Goal: Task Accomplishment & Management: Manage account settings

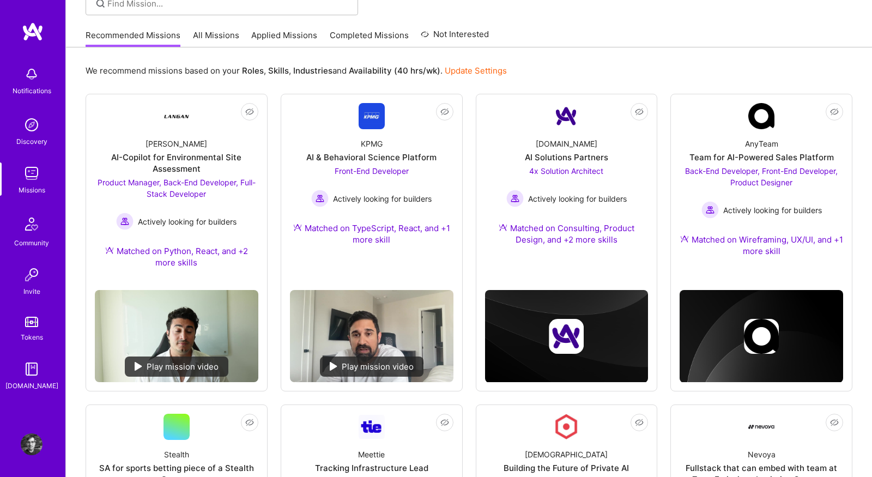
scroll to position [61, 0]
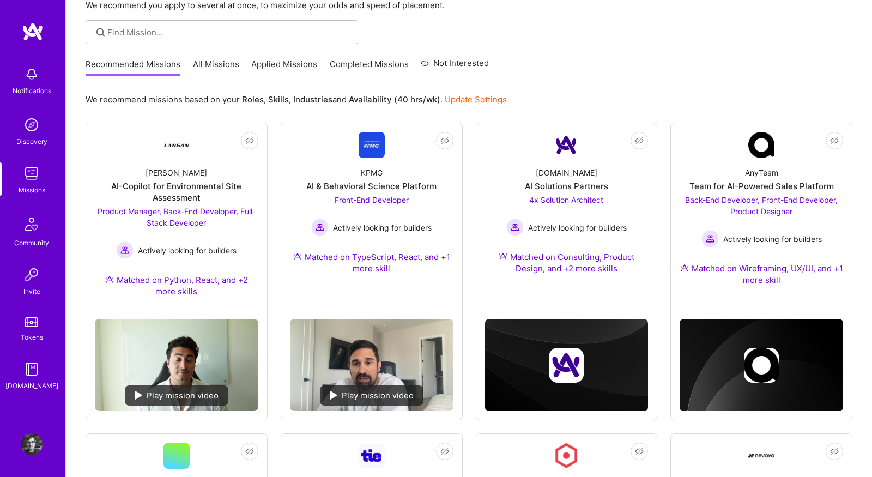
click at [228, 64] on link "All Missions" at bounding box center [216, 67] width 46 height 18
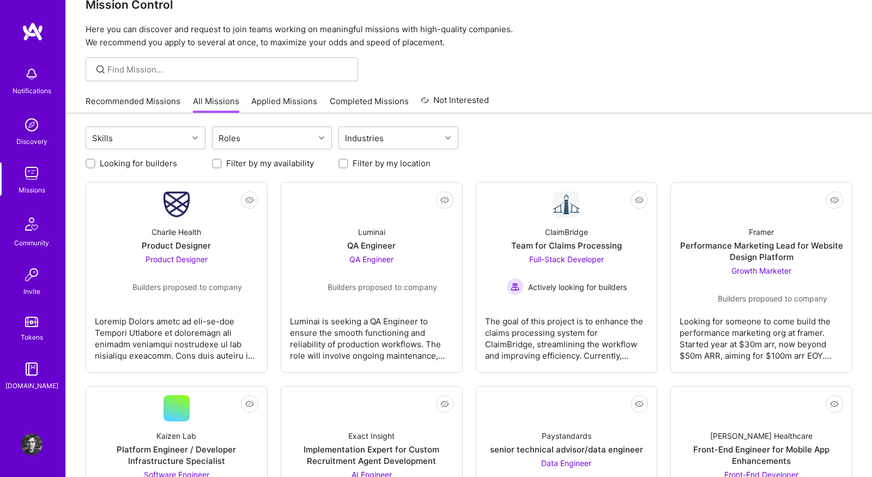
scroll to position [81, 0]
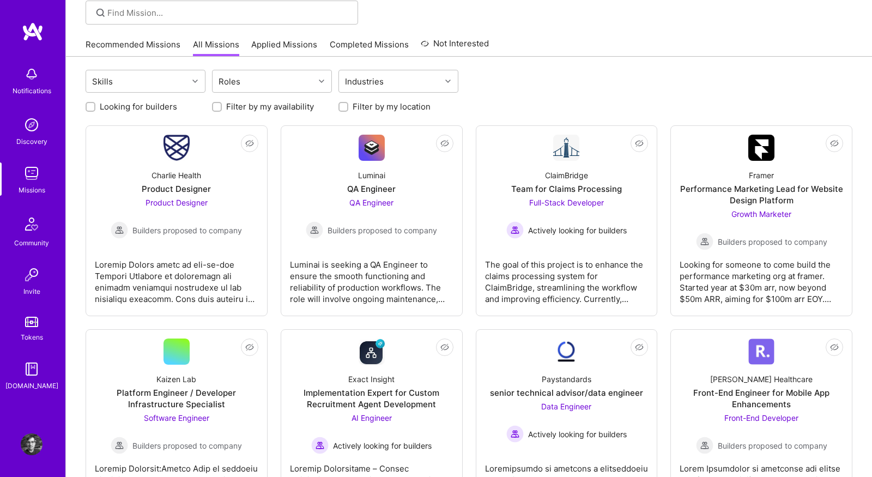
click at [174, 51] on link "Recommended Missions" at bounding box center [133, 48] width 95 height 18
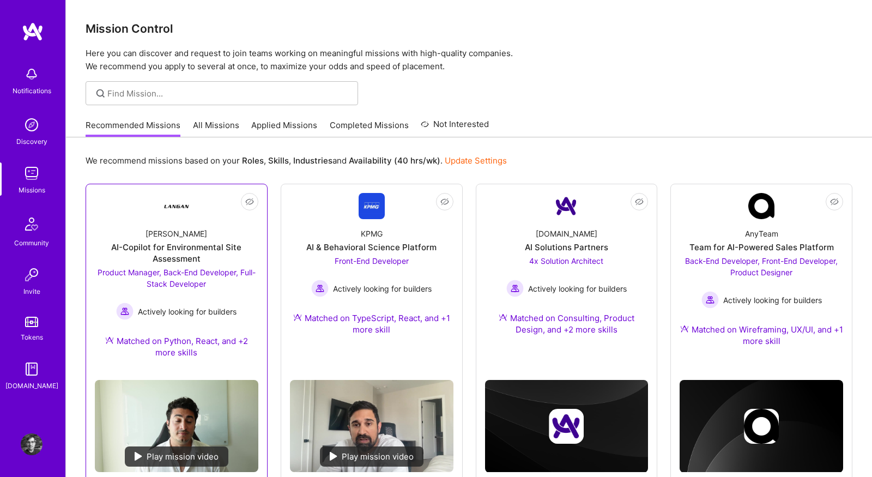
click at [161, 201] on link "Not Interested [PERSON_NAME]-Copilot for Environmental Site Assessment Product …" at bounding box center [176, 282] width 163 height 178
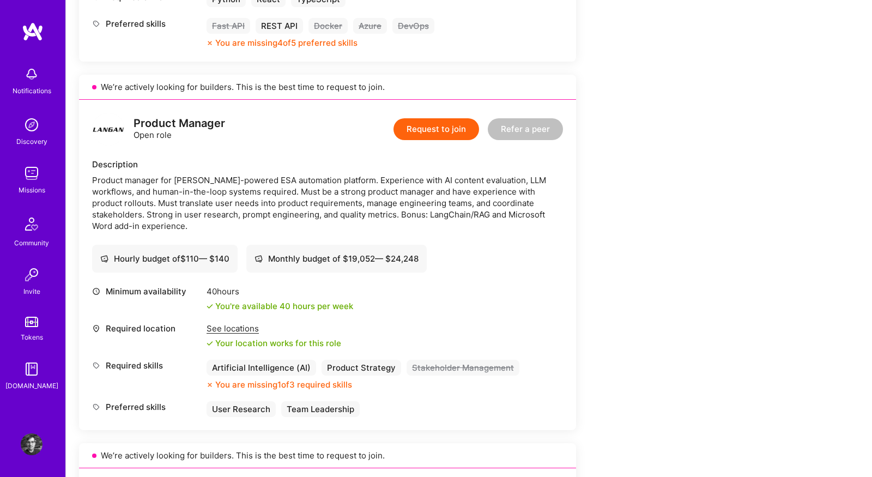
scroll to position [668, 0]
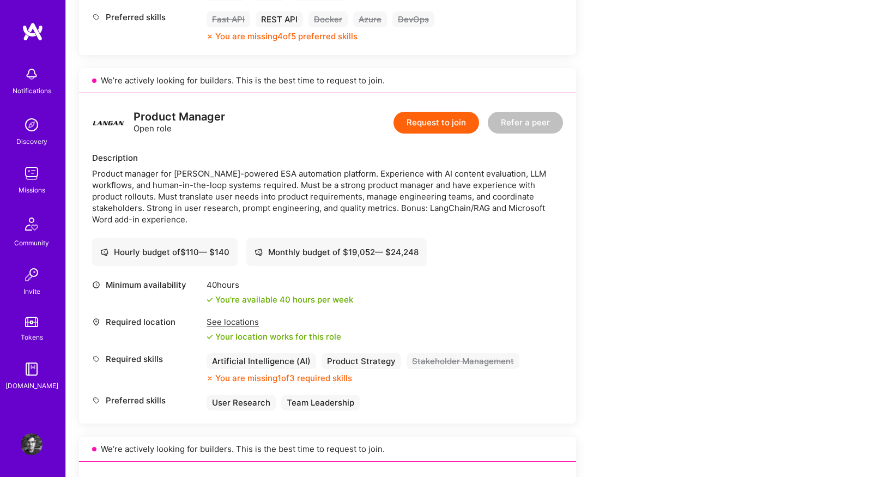
click at [32, 447] on img at bounding box center [32, 444] width 22 height 22
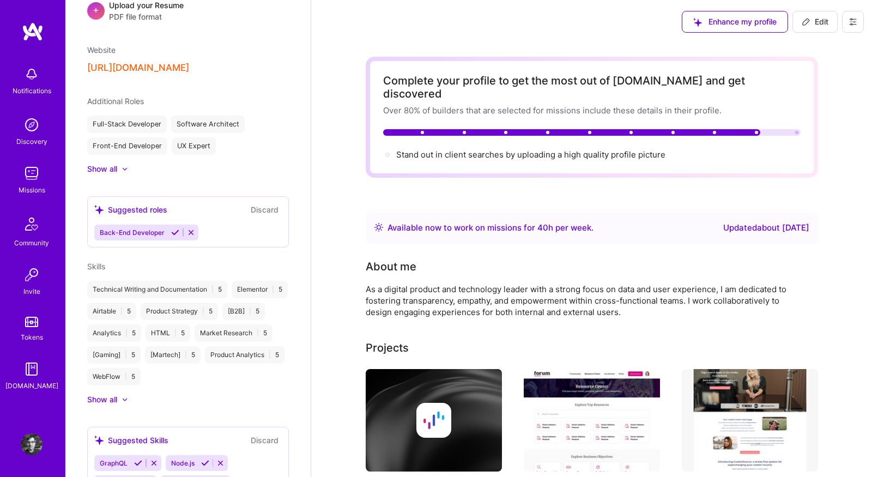
scroll to position [429, 0]
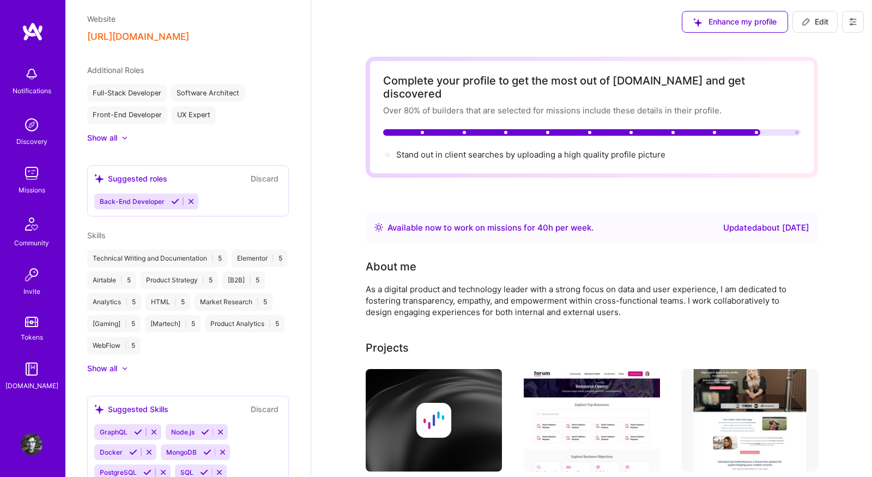
click at [114, 363] on div "Show all" at bounding box center [102, 368] width 30 height 11
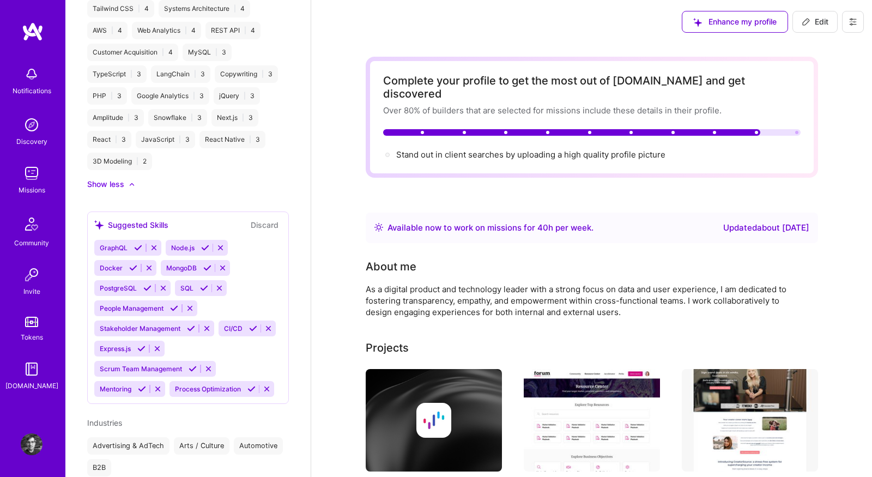
click at [811, 14] on button "Edit" at bounding box center [814, 22] width 45 height 22
select select "US"
select select "Right Now"
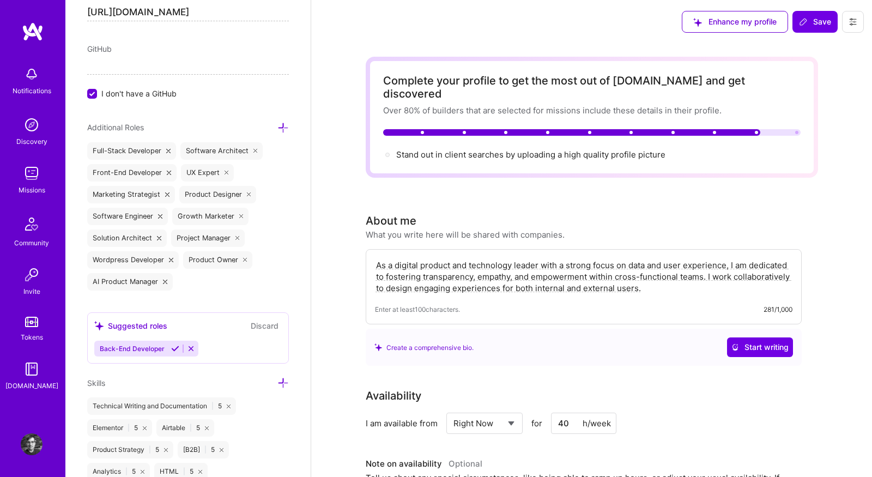
scroll to position [656, 0]
click at [93, 93] on input "I don't have a GitHub" at bounding box center [93, 95] width 10 height 10
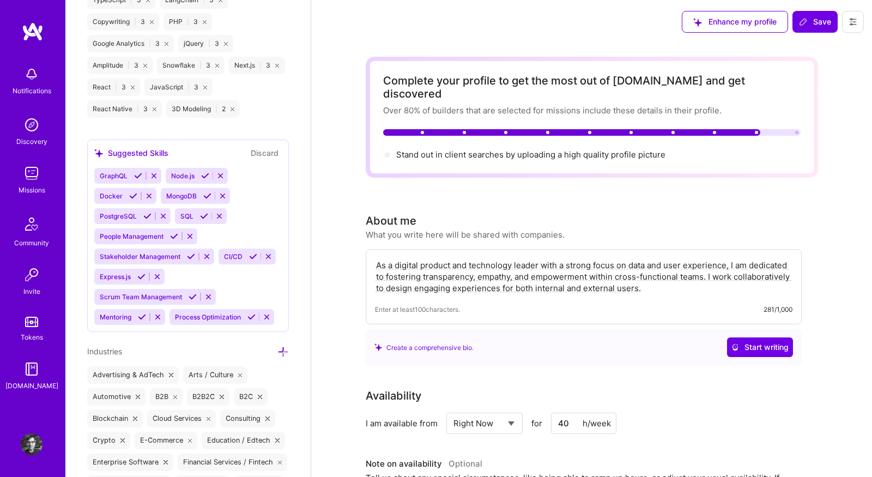
scroll to position [1728, 0]
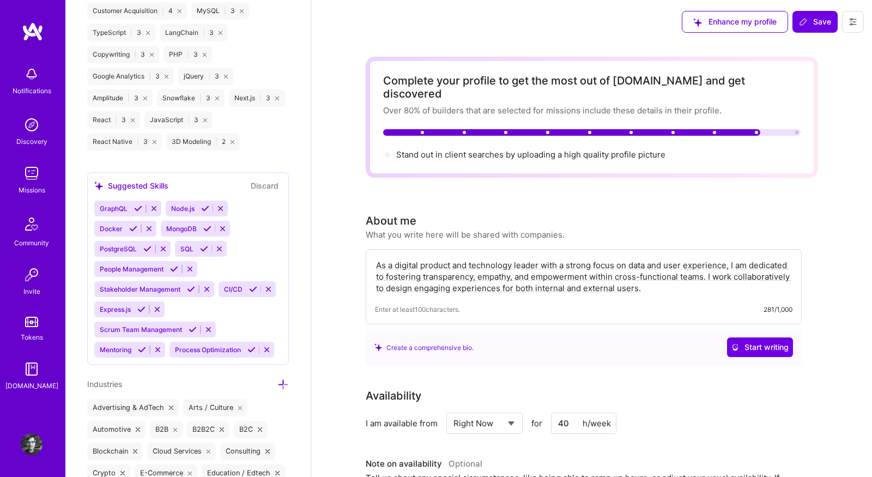
type input "[URL][DOMAIN_NAME]"
click at [233, 140] on icon at bounding box center [232, 142] width 4 height 4
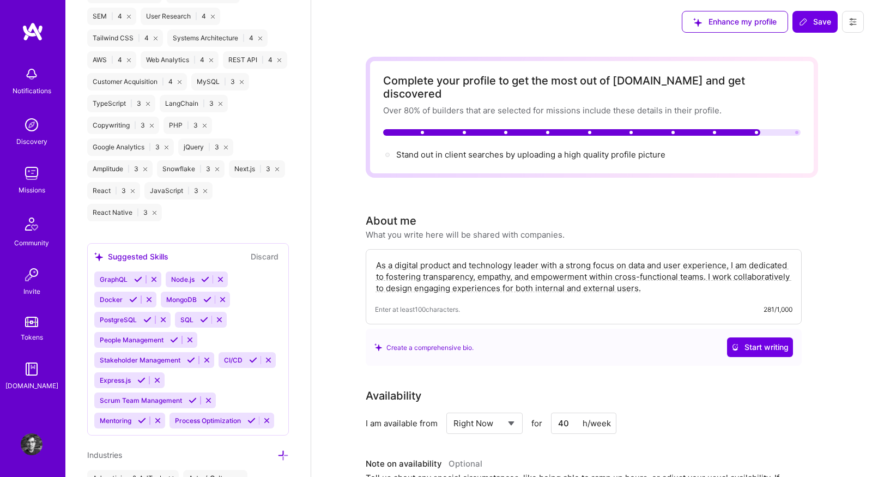
scroll to position [1637, 0]
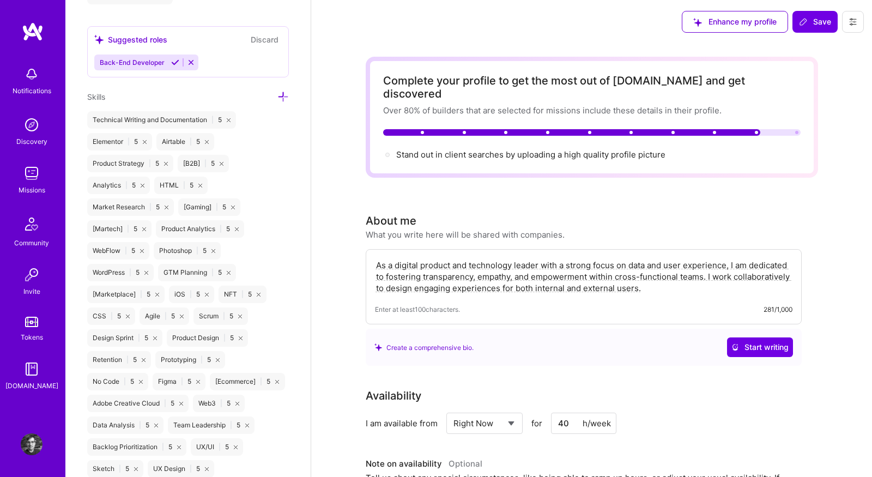
scroll to position [940, 0]
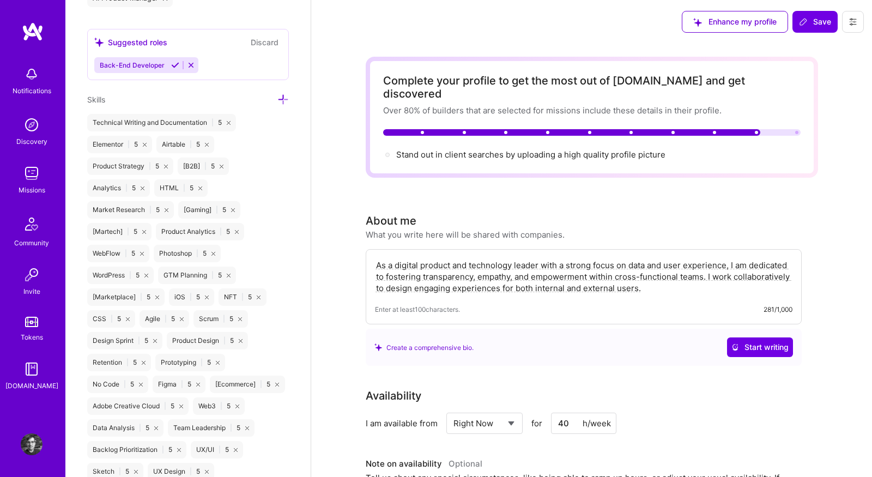
click at [281, 94] on icon at bounding box center [282, 99] width 11 height 11
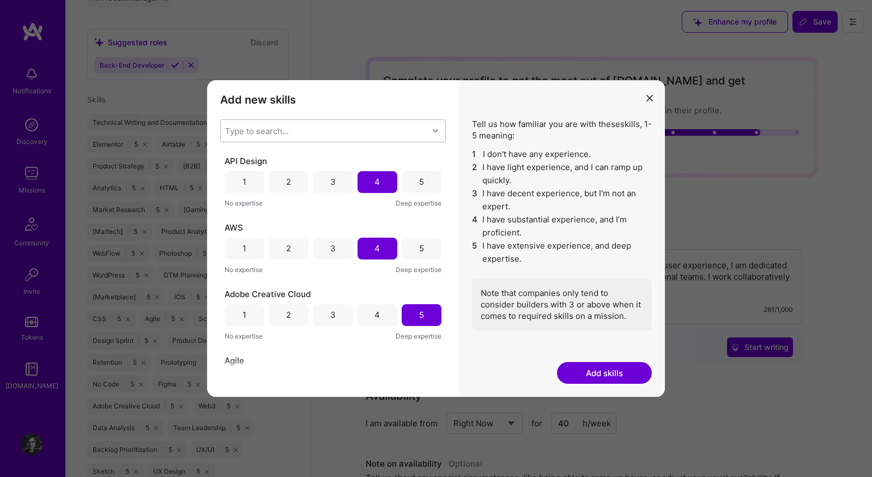
click at [344, 124] on div "Type to search..." at bounding box center [325, 131] width 208 height 22
type input "st"
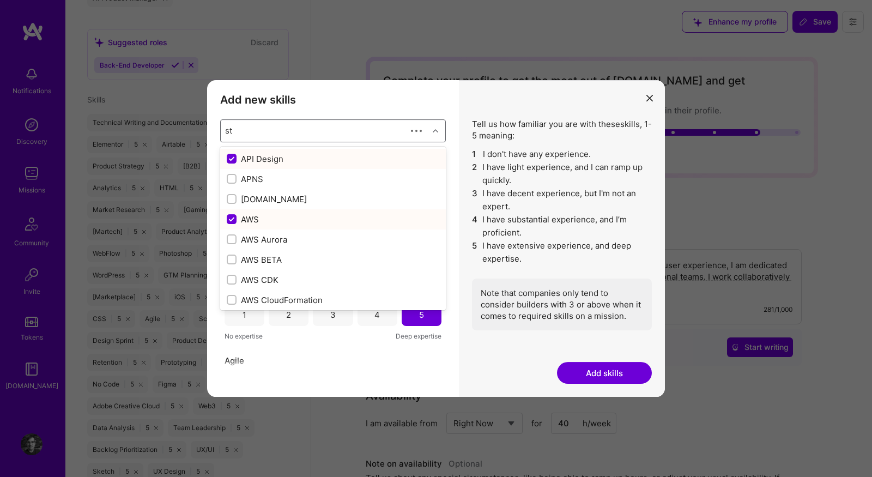
checkbox input "false"
checkbox input "true"
checkbox input "false"
checkbox input "true"
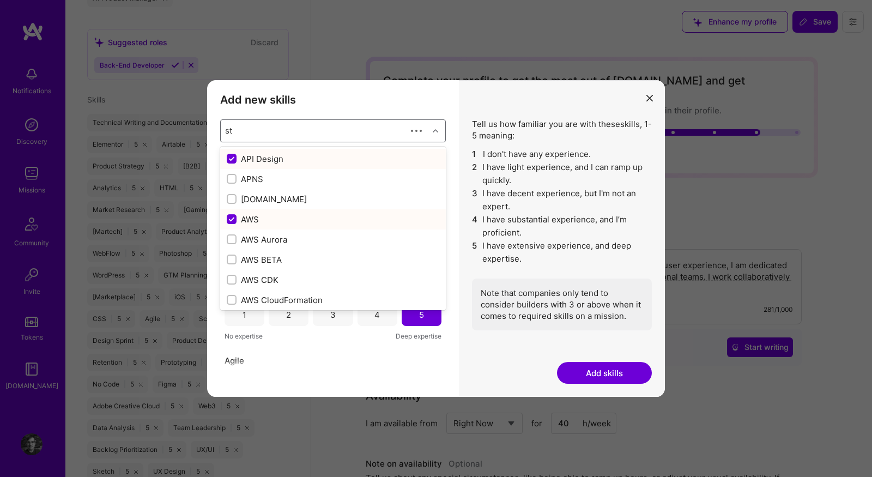
checkbox input "false"
type input "sta"
checkbox input "false"
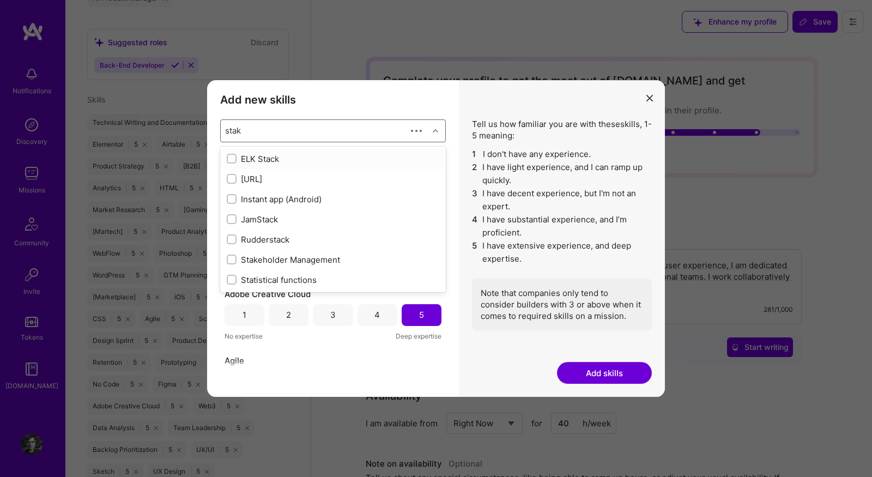
type input "stake"
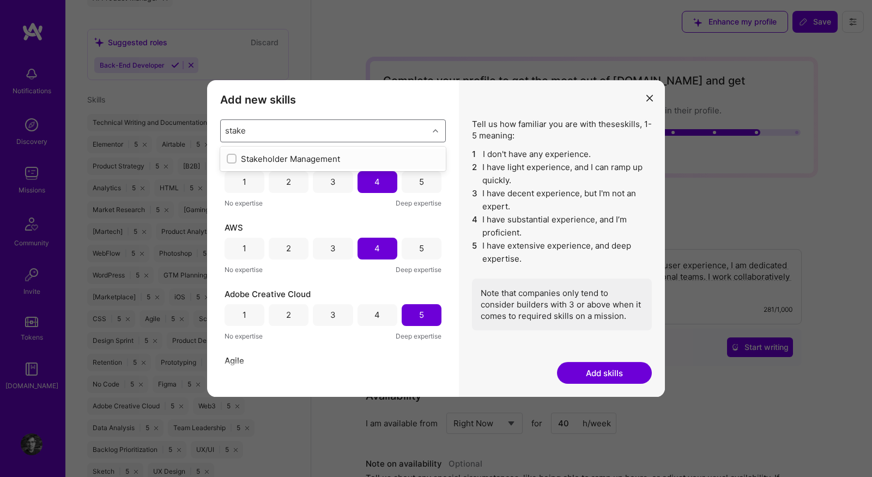
click at [231, 155] on input "modal" at bounding box center [233, 159] width 8 height 8
checkbox input "false"
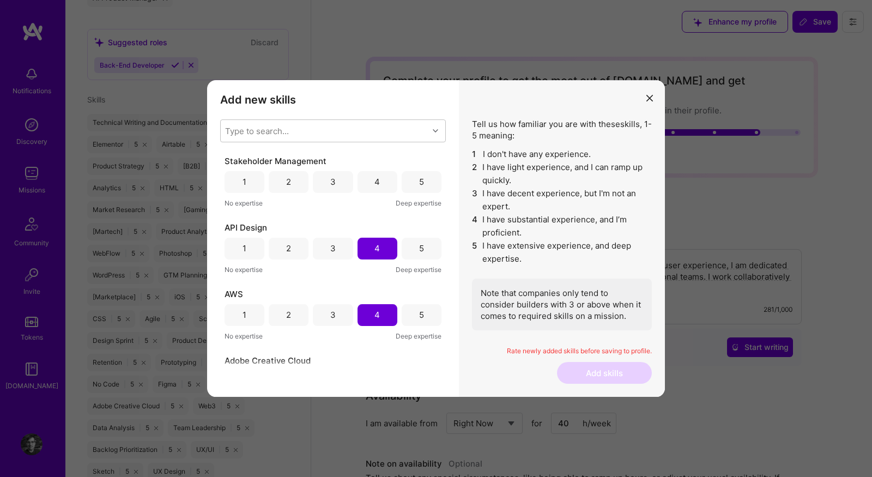
click at [376, 106] on div "Add new skills Tell us how familiar you are with given skills, using between 1 …" at bounding box center [333, 238] width 252 height 317
click at [409, 180] on div "5" at bounding box center [422, 182] width 40 height 22
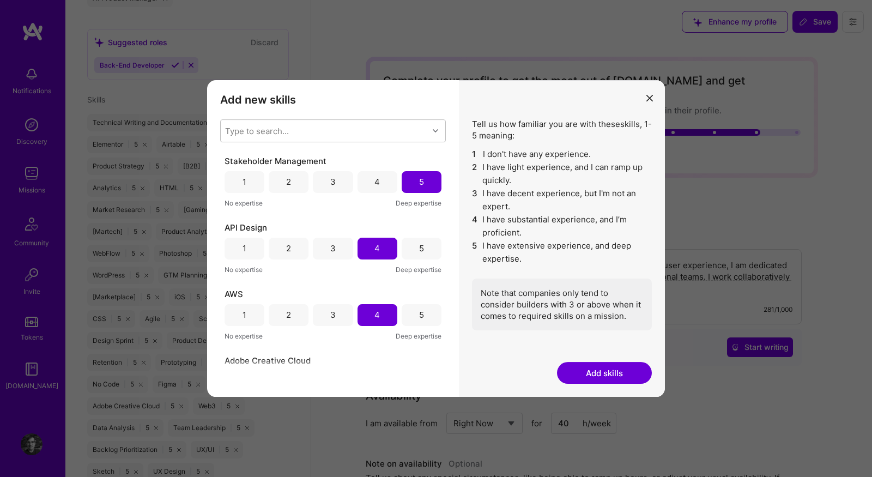
click at [596, 380] on button "Add skills" at bounding box center [604, 373] width 95 height 22
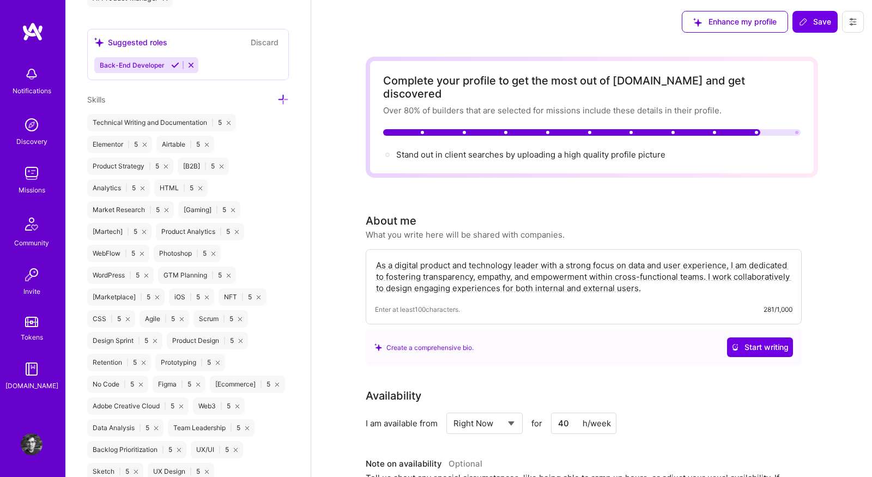
click at [27, 181] on img at bounding box center [32, 173] width 22 height 22
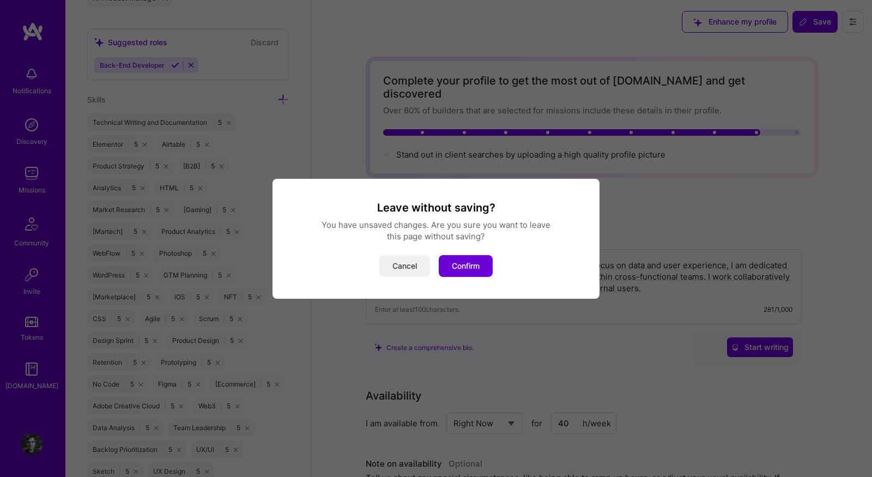
click at [400, 258] on button "Cancel" at bounding box center [404, 266] width 51 height 22
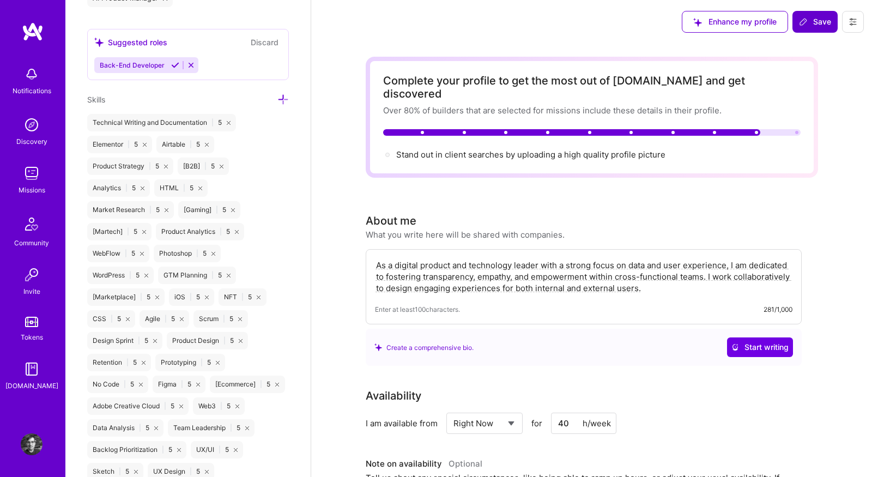
click at [826, 25] on span "Save" at bounding box center [815, 21] width 32 height 11
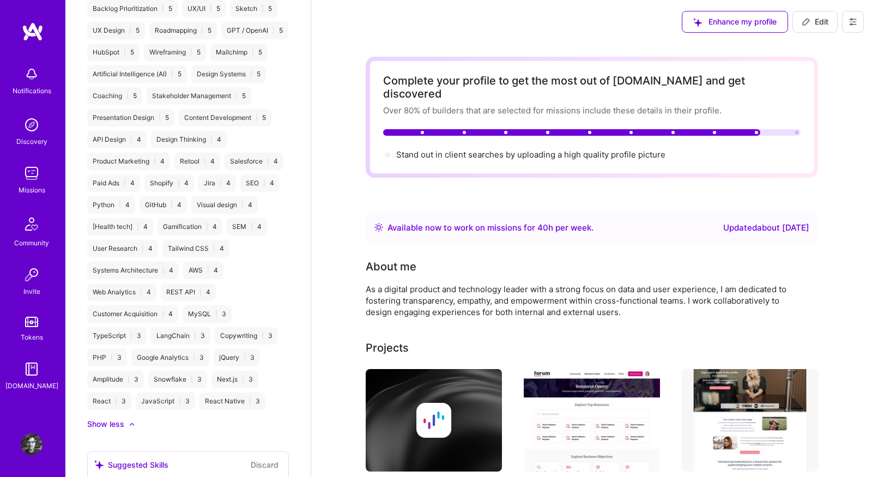
scroll to position [646, 0]
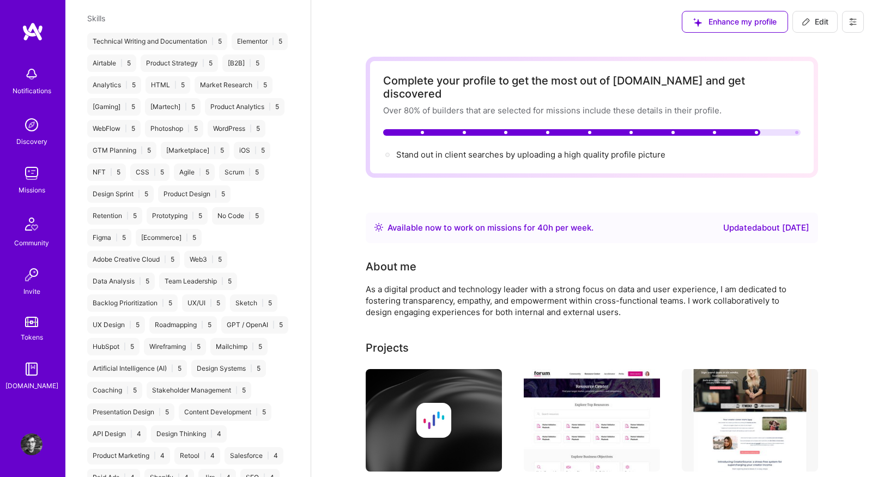
click at [29, 173] on img at bounding box center [32, 173] width 22 height 22
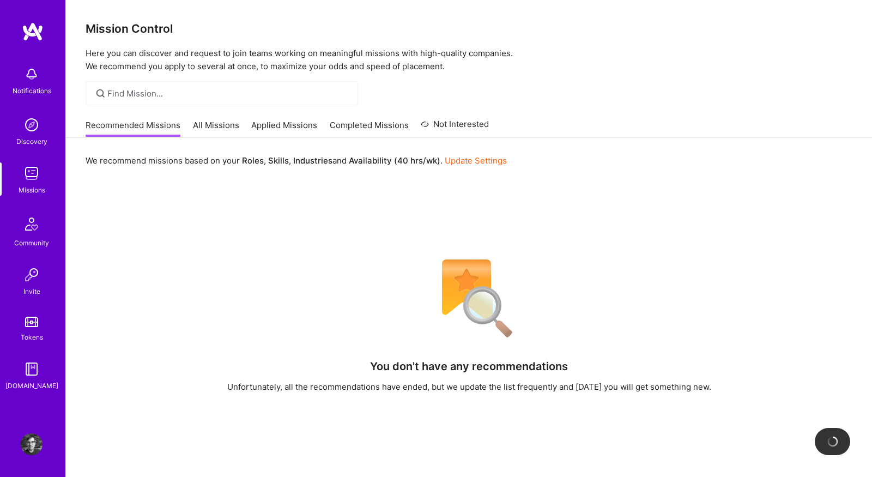
click at [200, 133] on link "All Missions" at bounding box center [216, 128] width 46 height 18
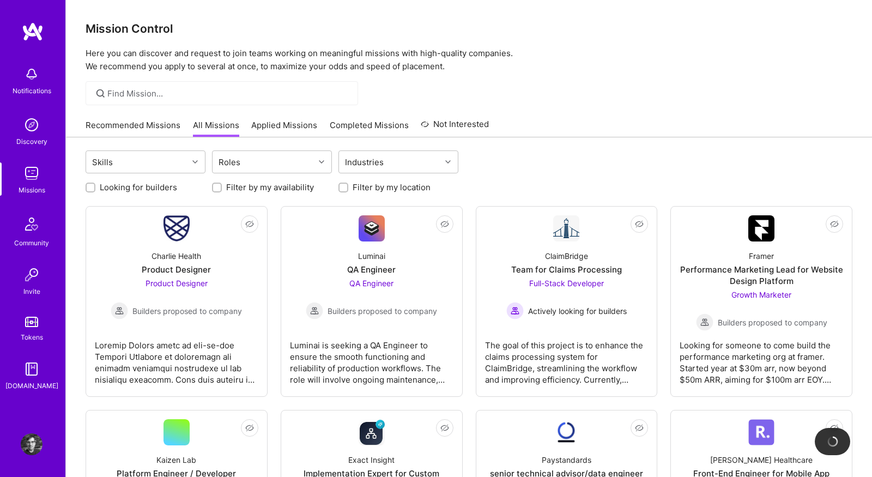
click at [159, 130] on link "Recommended Missions" at bounding box center [133, 128] width 95 height 18
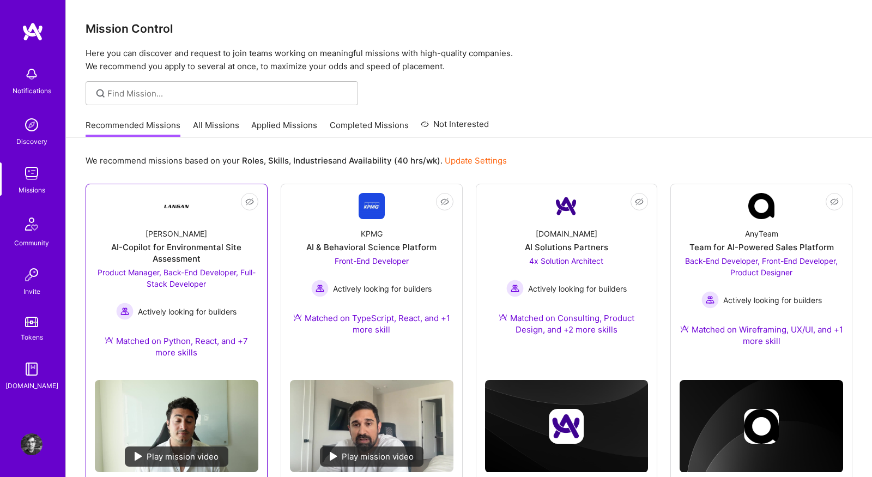
click at [147, 209] on link "Not Interested Langan AI-Copilot for Environmental Site Assessment Product Mana…" at bounding box center [176, 282] width 163 height 178
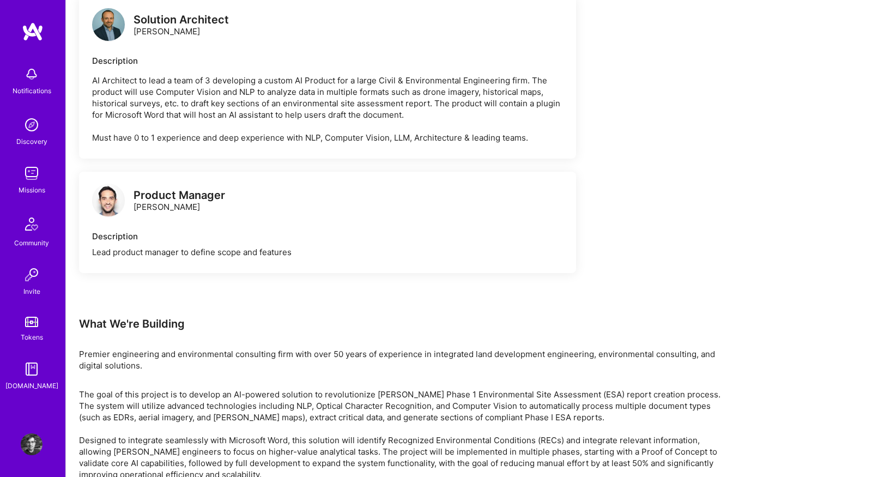
scroll to position [1997, 0]
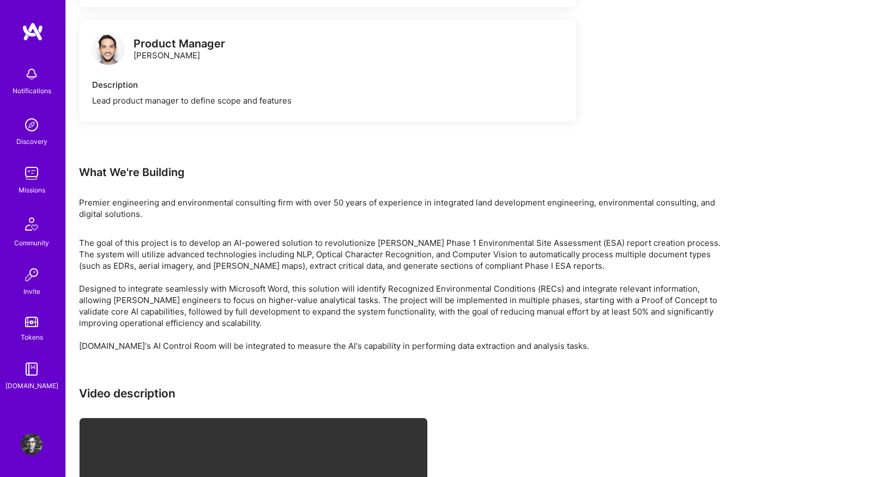
click at [27, 175] on img at bounding box center [32, 173] width 22 height 22
